Goal: Task Accomplishment & Management: Manage account settings

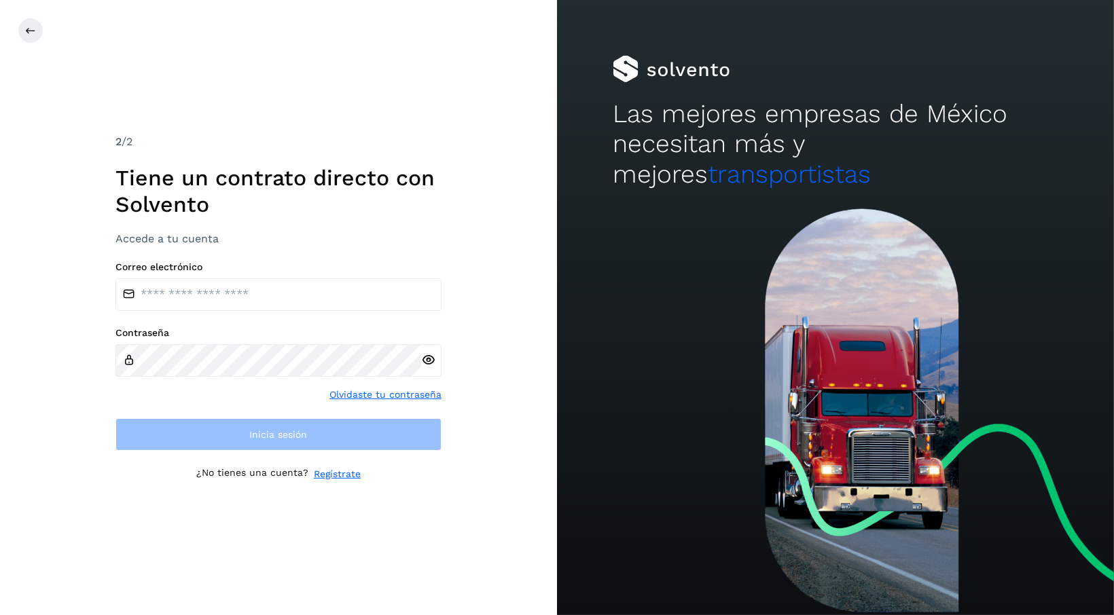
click at [412, 277] on div "Correo electrónico" at bounding box center [278, 286] width 326 height 50
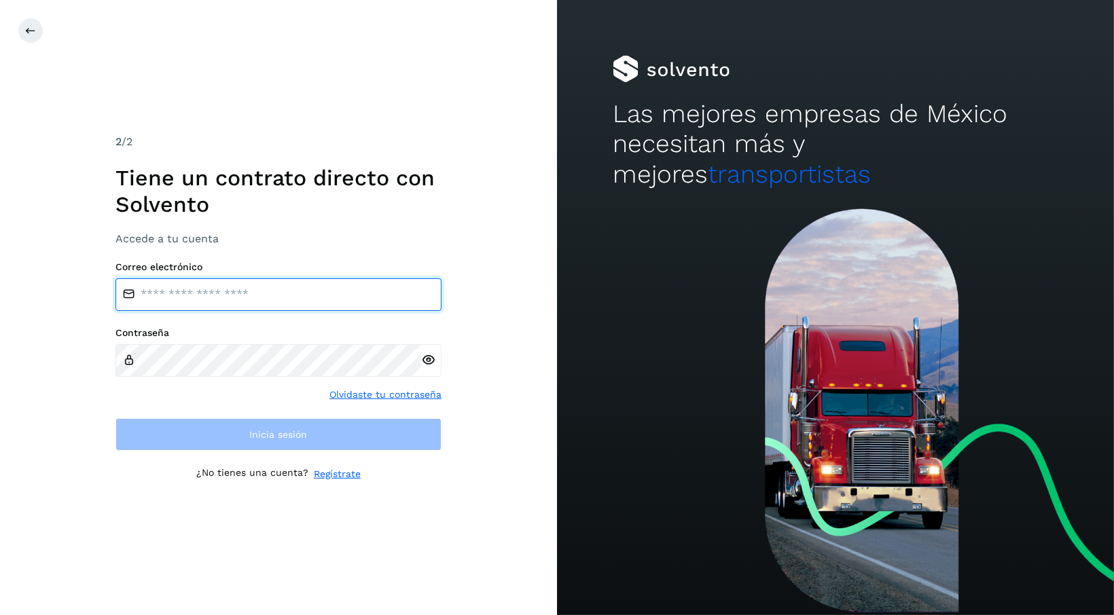
click at [397, 293] on input "email" at bounding box center [278, 294] width 326 height 33
type input "**********"
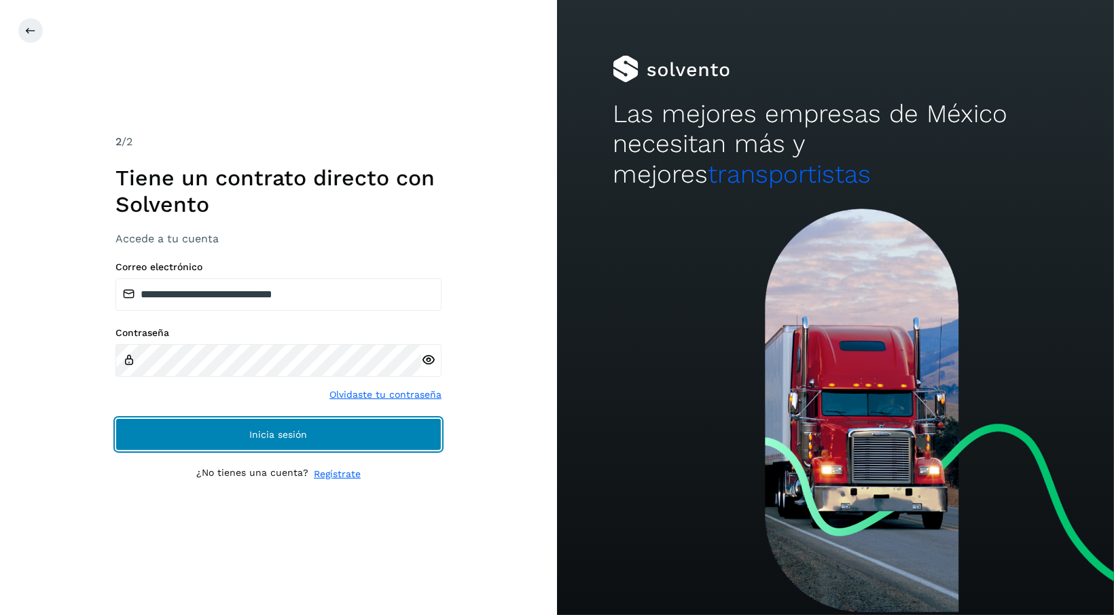
click at [260, 434] on span "Inicia sesión" at bounding box center [279, 435] width 58 height 10
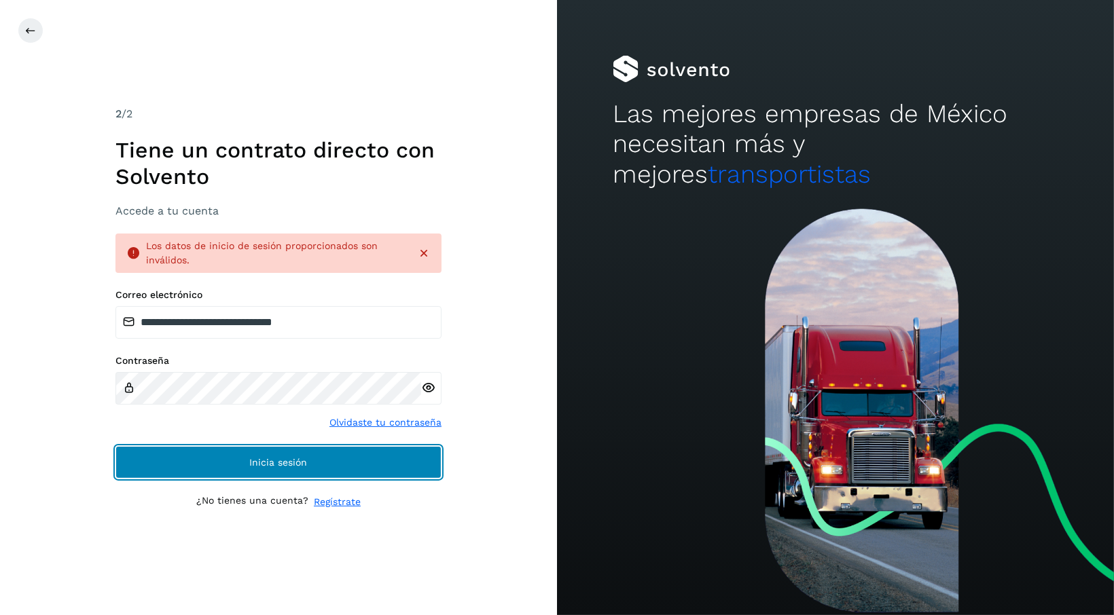
click at [307, 465] on button "Inicia sesión" at bounding box center [278, 462] width 326 height 33
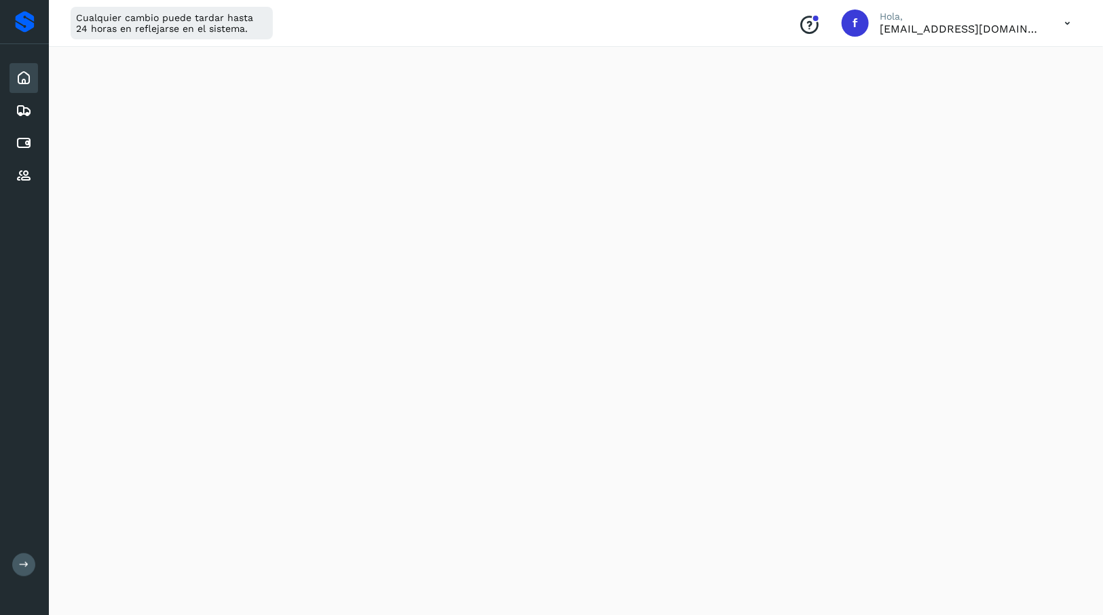
scroll to position [136, 0]
